Goal: Task Accomplishment & Management: Manage account settings

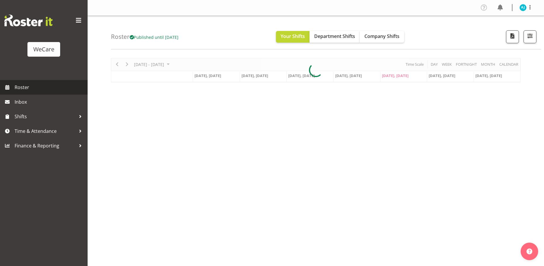
click at [18, 89] on span "Roster" at bounding box center [50, 87] width 70 height 9
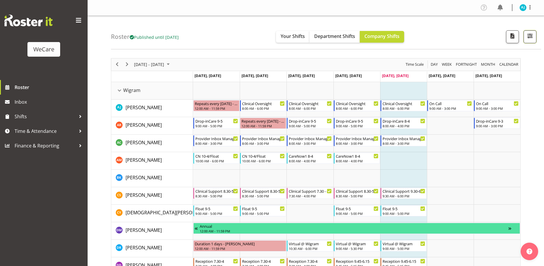
click at [533, 37] on span "button" at bounding box center [530, 36] width 8 height 8
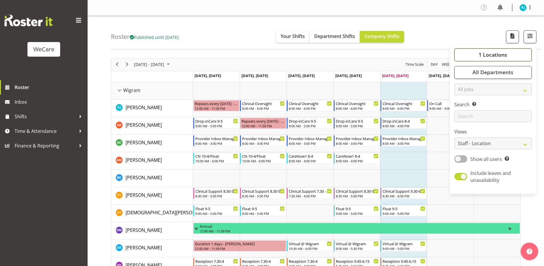
click at [490, 54] on span "1 Locations" at bounding box center [493, 54] width 29 height 7
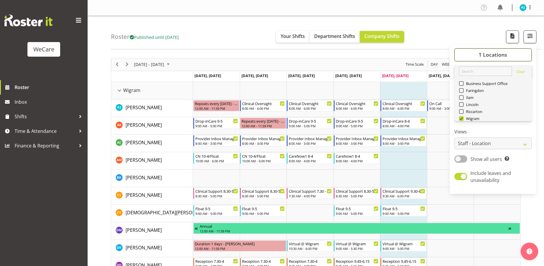
scroll to position [21, 0]
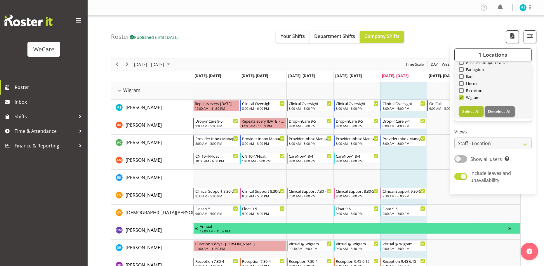
click at [475, 111] on span "Select All" at bounding box center [471, 112] width 18 height 6
checkbox input "true"
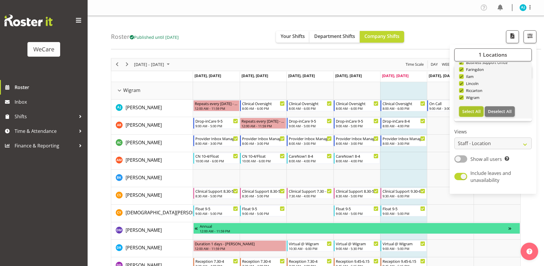
checkbox input "true"
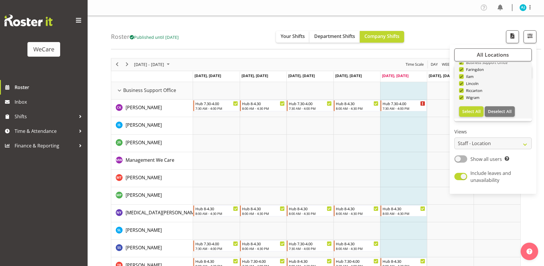
click at [461, 63] on span at bounding box center [461, 62] width 5 height 5
click at [461, 63] on input "Business Support Office" at bounding box center [461, 62] width 4 height 4
checkbox input "false"
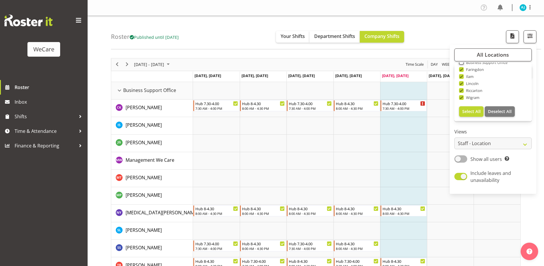
scroll to position [19, 0]
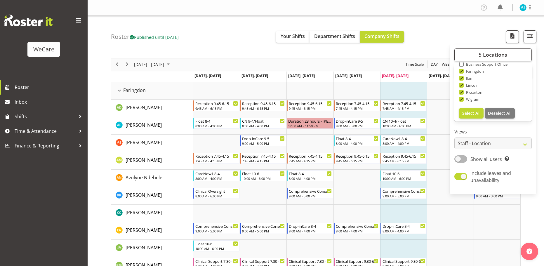
click at [462, 78] on span at bounding box center [461, 78] width 5 height 5
click at [462, 78] on input "Ilam" at bounding box center [461, 78] width 4 height 4
checkbox input "false"
click at [463, 92] on span at bounding box center [461, 92] width 5 height 5
click at [463, 92] on input "Riccarton" at bounding box center [461, 92] width 4 height 4
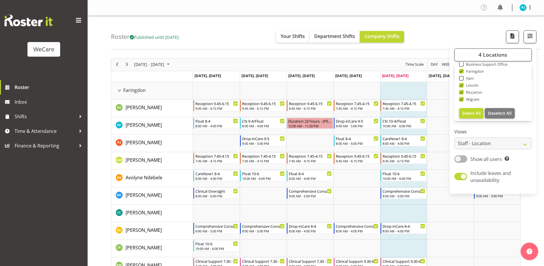
checkbox input "false"
click at [444, 31] on div "Roster Published until [DATE] Your Shifts Department Shifts Company Shifts 3 Lo…" at bounding box center [326, 33] width 430 height 34
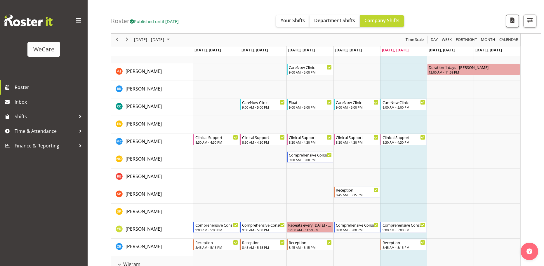
scroll to position [475, 0]
